Goal: Information Seeking & Learning: Learn about a topic

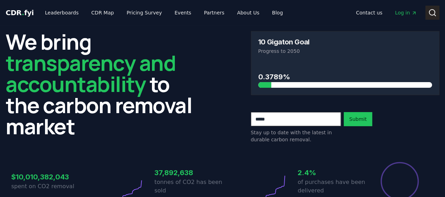
click at [437, 10] on button "Search" at bounding box center [432, 13] width 14 height 14
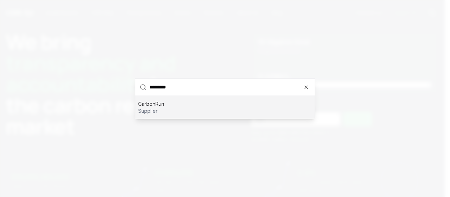
type input "*********"
click at [207, 103] on div "CarbonRun supplier" at bounding box center [224, 107] width 179 height 23
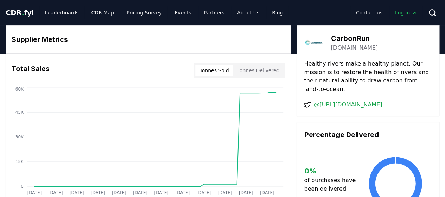
scroll to position [0, 0]
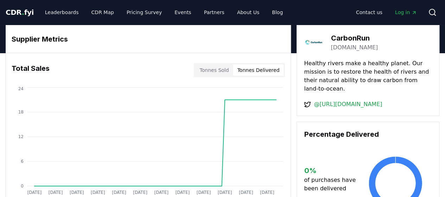
click at [260, 69] on button "Tonnes Delivered" at bounding box center [258, 69] width 51 height 11
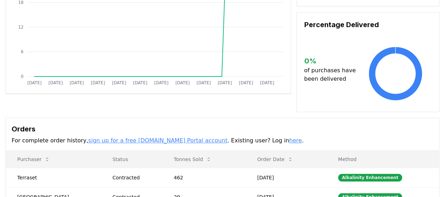
scroll to position [0, 0]
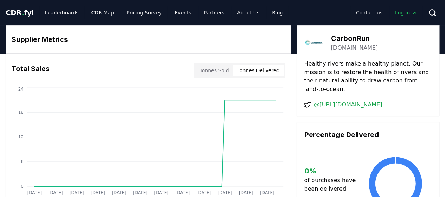
click at [236, 68] on button "Tonnes Delivered" at bounding box center [258, 70] width 51 height 11
click at [225, 72] on button "Tonnes Sold" at bounding box center [214, 70] width 38 height 11
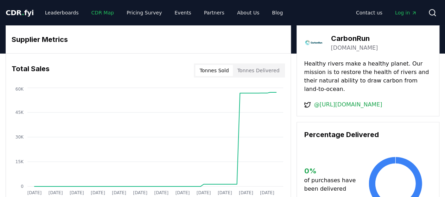
click at [101, 12] on link "CDR Map" at bounding box center [103, 12] width 34 height 13
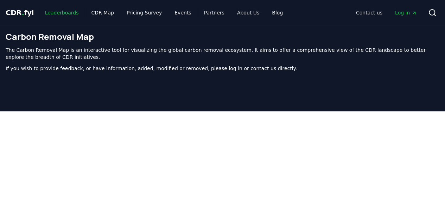
click at [58, 14] on link "Leaderboards" at bounding box center [61, 12] width 45 height 13
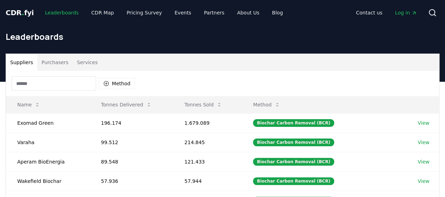
scroll to position [0, 0]
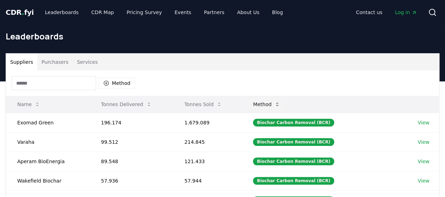
click at [280, 103] on button "Method" at bounding box center [266, 104] width 38 height 14
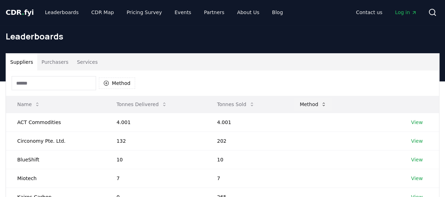
click at [327, 102] on icon at bounding box center [324, 104] width 6 height 6
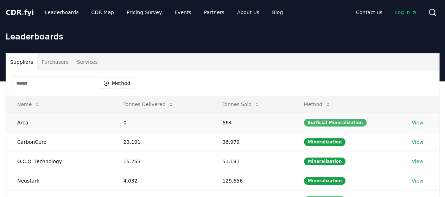
click at [319, 123] on div "Surficial Mineralization" at bounding box center [335, 123] width 63 height 8
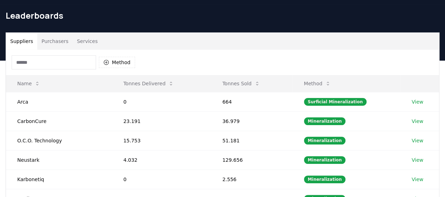
scroll to position [21, 0]
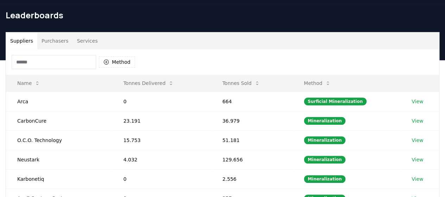
click at [79, 59] on input at bounding box center [54, 62] width 84 height 14
click at [118, 63] on button "Method" at bounding box center [117, 61] width 36 height 11
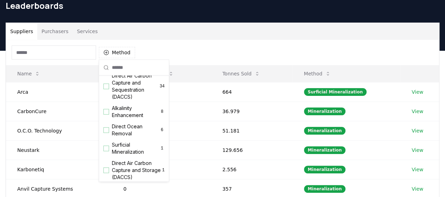
scroll to position [174, 0]
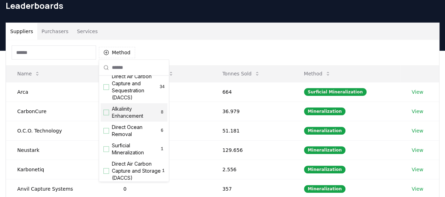
click at [107, 115] on div "Suggestions" at bounding box center [106, 112] width 6 height 6
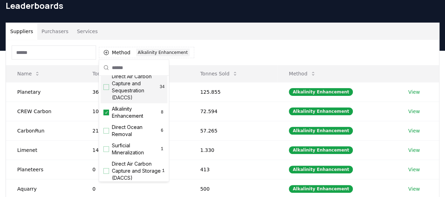
click at [305, 48] on div "Method 1 Alkalinity Enhancement" at bounding box center [222, 52] width 433 height 25
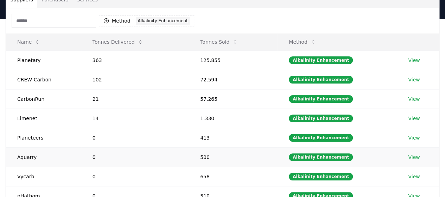
scroll to position [45, 0]
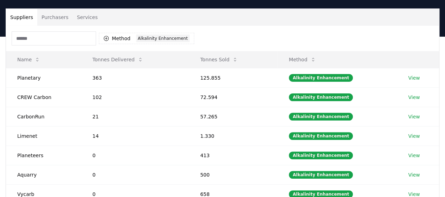
click at [64, 13] on button "Purchasers" at bounding box center [55, 17] width 36 height 17
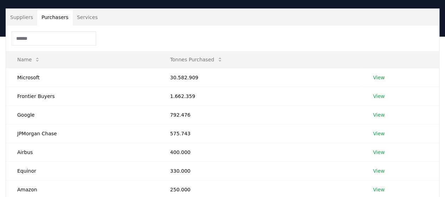
click at [91, 17] on button "Services" at bounding box center [87, 17] width 29 height 17
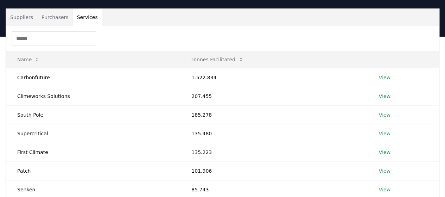
click at [44, 20] on button "Purchasers" at bounding box center [55, 17] width 36 height 17
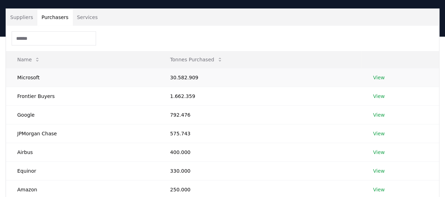
click at [381, 77] on link "View" at bounding box center [379, 77] width 12 height 7
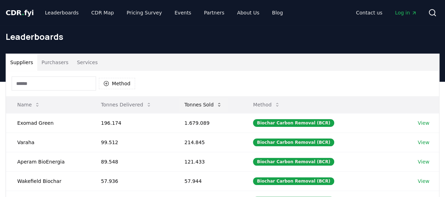
click at [192, 107] on button "Tonnes Sold" at bounding box center [203, 104] width 49 height 14
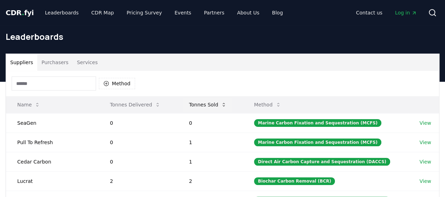
click at [192, 107] on button "Tonnes Sold" at bounding box center [207, 104] width 49 height 14
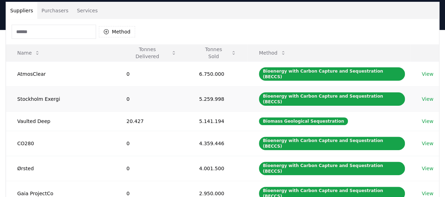
scroll to position [52, 0]
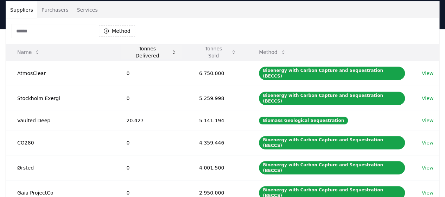
click at [165, 53] on button "Tonnes Delivered" at bounding box center [151, 52] width 61 height 14
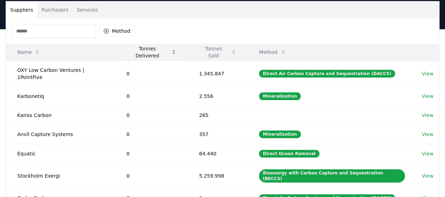
click at [165, 53] on button "Tonnes Delivered" at bounding box center [151, 52] width 61 height 14
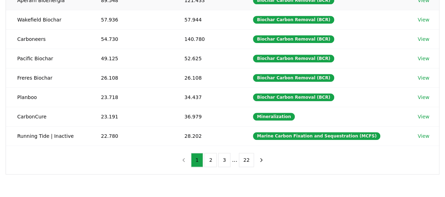
scroll to position [160, 0]
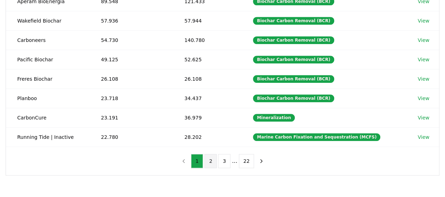
click at [213, 159] on button "2" at bounding box center [210, 161] width 12 height 14
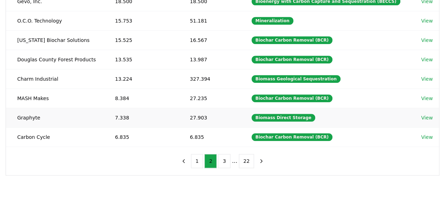
scroll to position [0, 0]
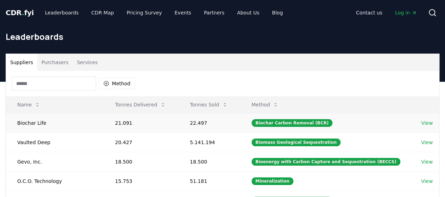
click at [240, 118] on td "22.497" at bounding box center [210, 122] width 62 height 19
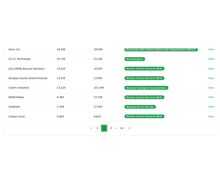
scroll to position [160, 0]
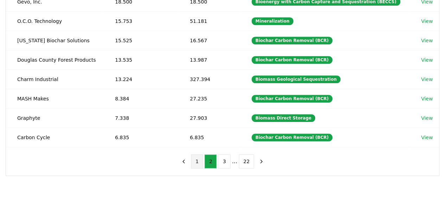
click at [197, 158] on button "1" at bounding box center [197, 161] width 12 height 14
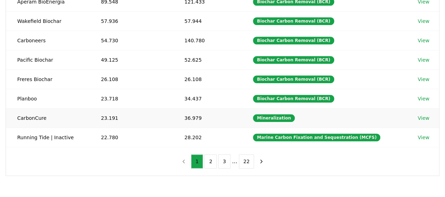
click at [34, 115] on td "CarbonCure" at bounding box center [48, 117] width 84 height 19
copy td "CarbonCure"
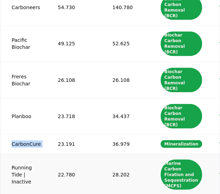
scroll to position [316, 0]
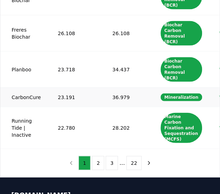
click at [67, 93] on td "23.191" at bounding box center [73, 96] width 55 height 19
copy td "23.191"
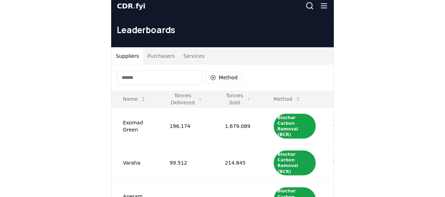
scroll to position [7, 0]
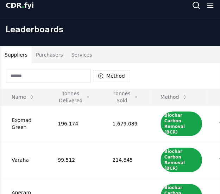
click at [153, 71] on div "Method" at bounding box center [109, 75] width 219 height 25
